Goal: Information Seeking & Learning: Learn about a topic

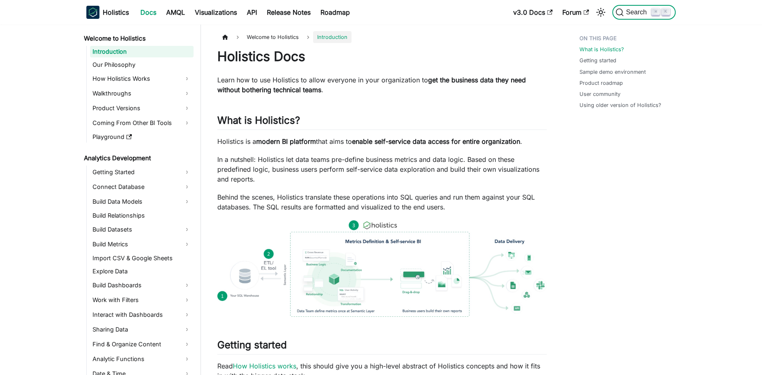
click at [639, 10] on span "Search" at bounding box center [638, 12] width 28 height 7
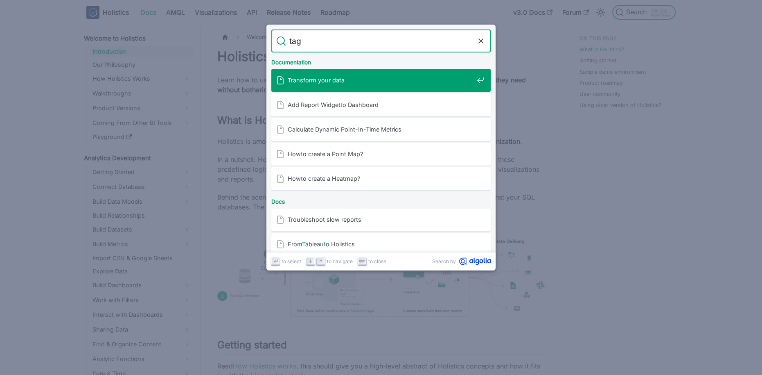
type input "tags"
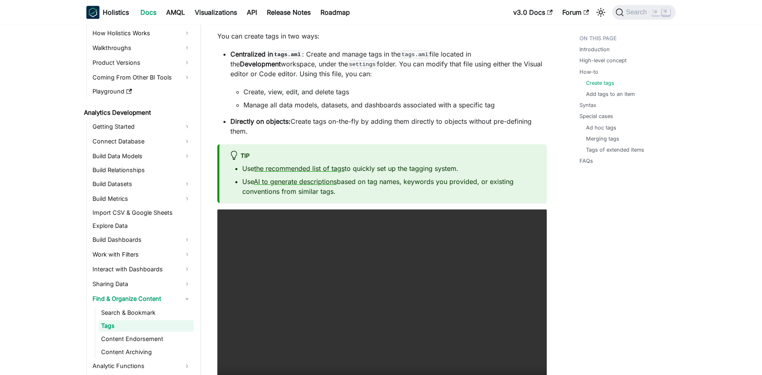
scroll to position [577, 0]
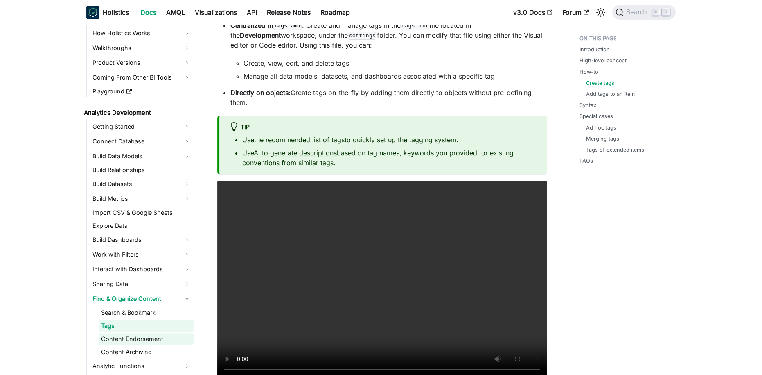
click at [145, 337] on link "Content Endorsement" at bounding box center [146, 338] width 95 height 11
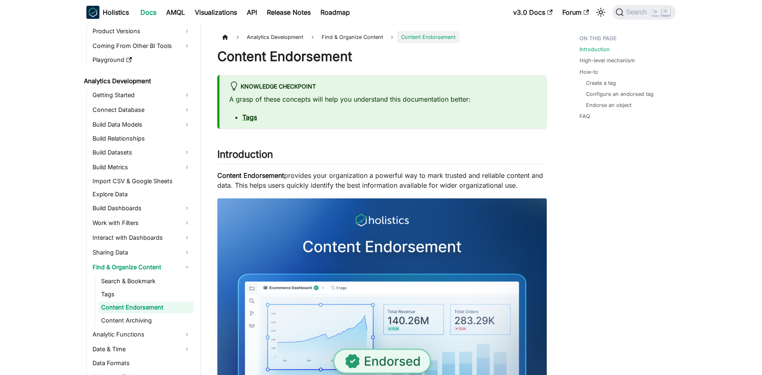
scroll to position [85, 0]
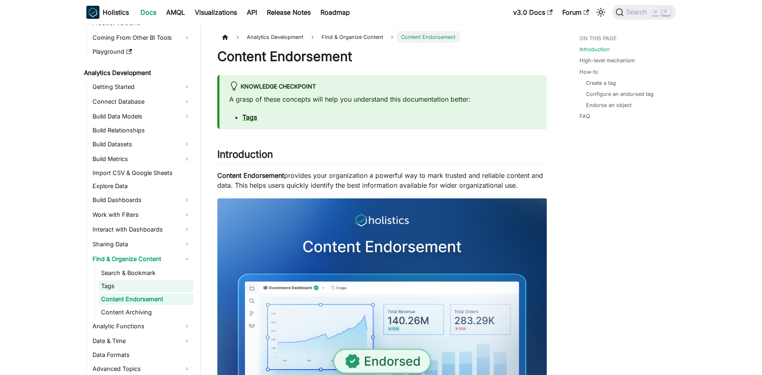
click at [119, 287] on link "Tags" at bounding box center [146, 285] width 95 height 11
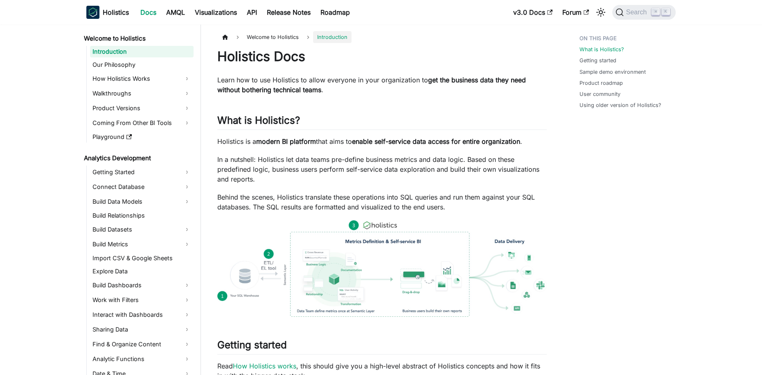
click at [638, 20] on div "Search ⌘ K" at bounding box center [641, 12] width 68 height 18
click at [643, 15] on span "Search" at bounding box center [638, 12] width 28 height 7
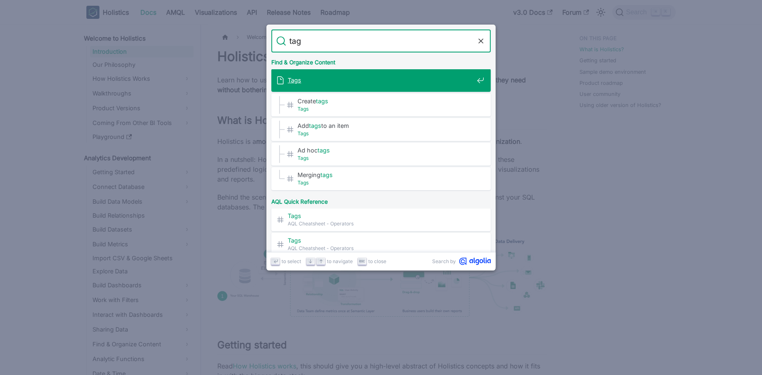
type input "tags"
